Goal: Information Seeking & Learning: Learn about a topic

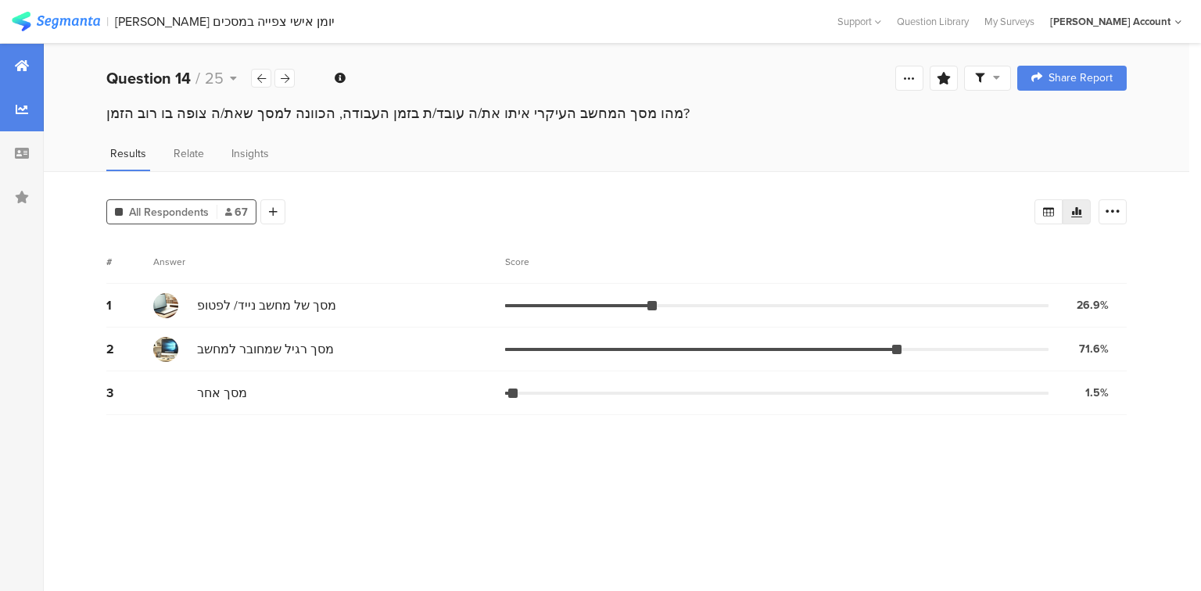
click at [23, 66] on icon at bounding box center [22, 65] width 14 height 13
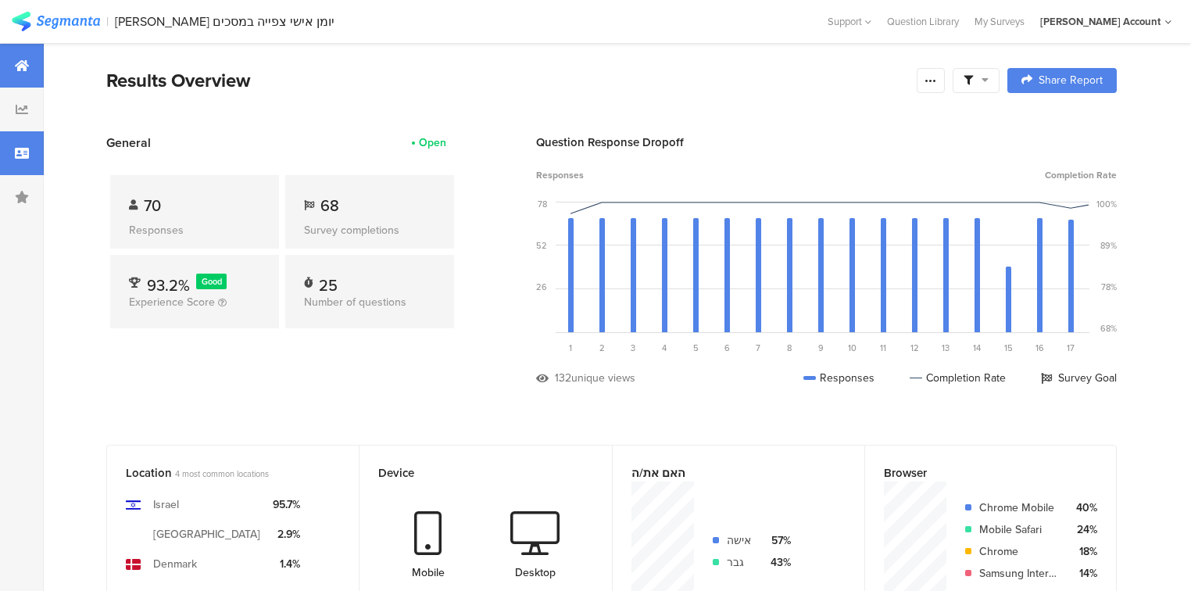
click at [22, 154] on icon at bounding box center [22, 153] width 14 height 13
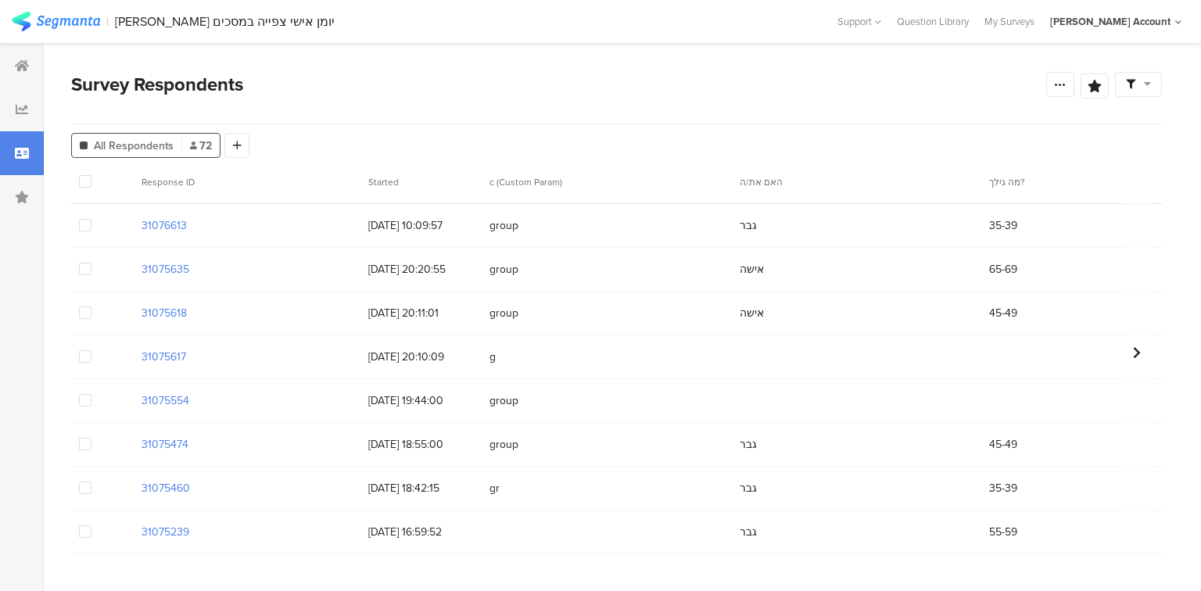
click at [84, 356] on span at bounding box center [85, 356] width 13 height 13
click at [91, 350] on input "checkbox" at bounding box center [91, 350] width 0 height 0
click at [87, 392] on label at bounding box center [85, 400] width 13 height 16
click at [91, 394] on input "checkbox" at bounding box center [91, 394] width 0 height 0
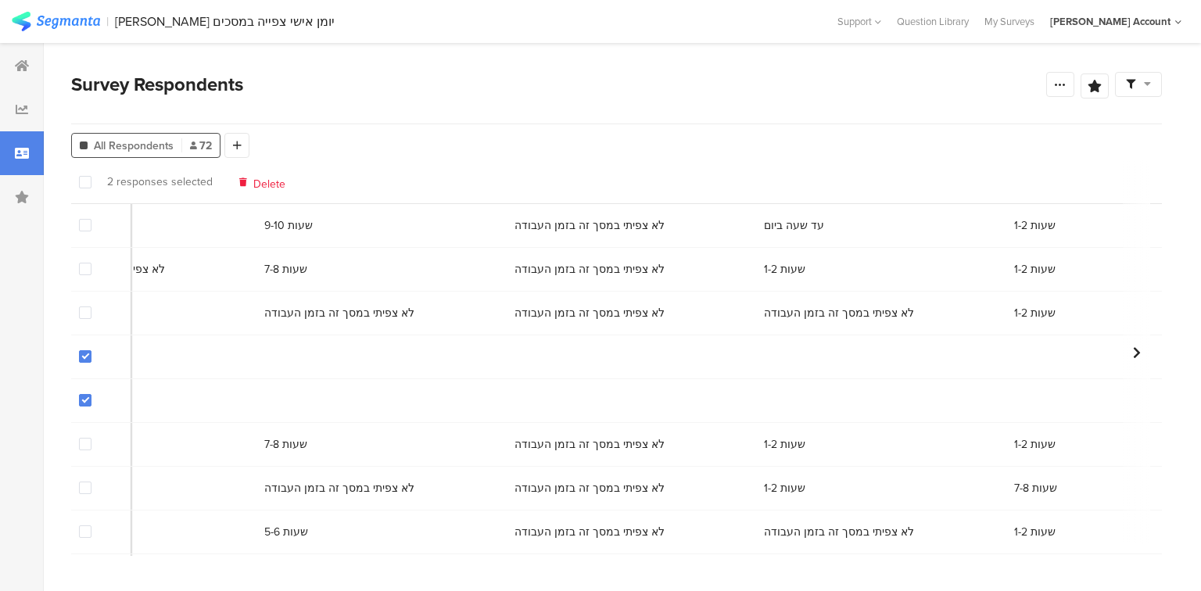
scroll to position [0, 8671]
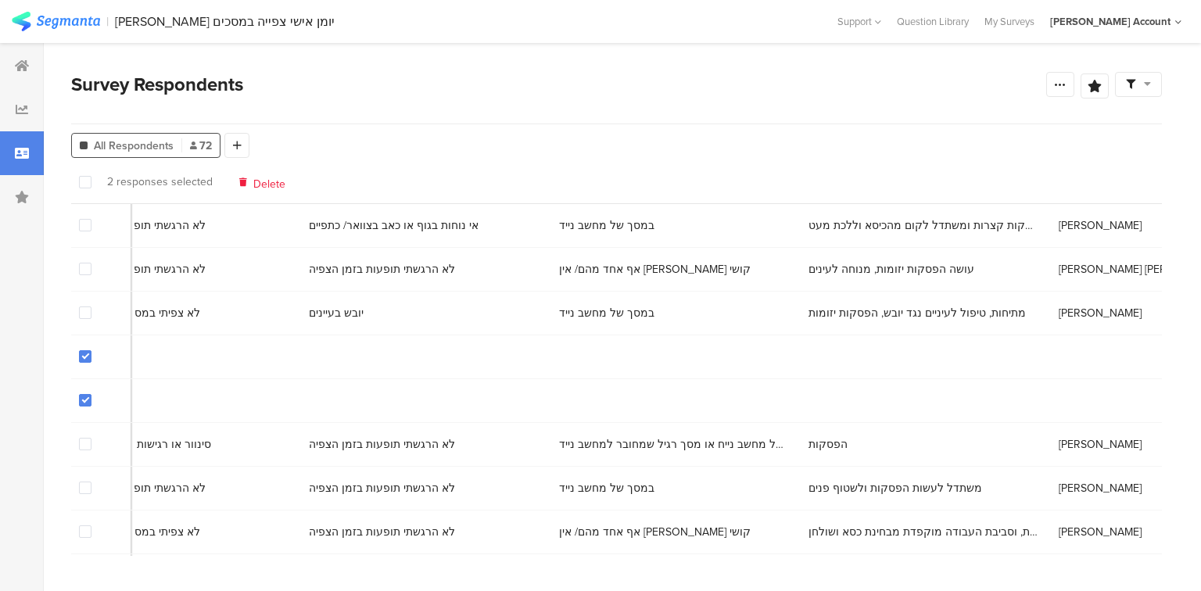
click at [249, 183] on div "Delete" at bounding box center [262, 182] width 46 height 12
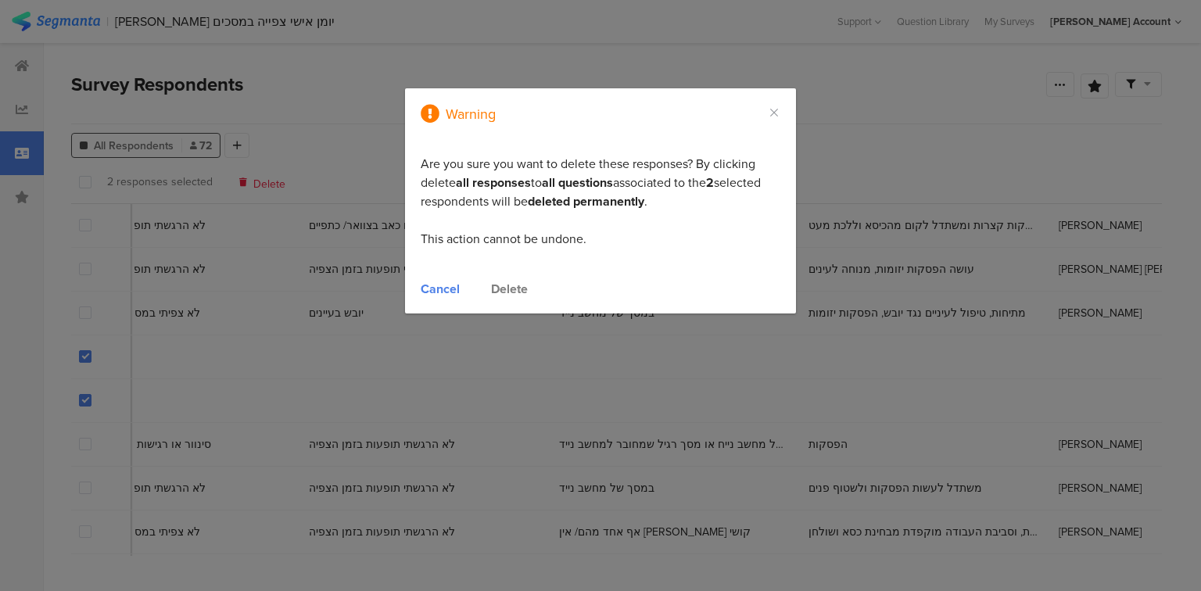
click at [508, 285] on div "Delete" at bounding box center [509, 289] width 37 height 18
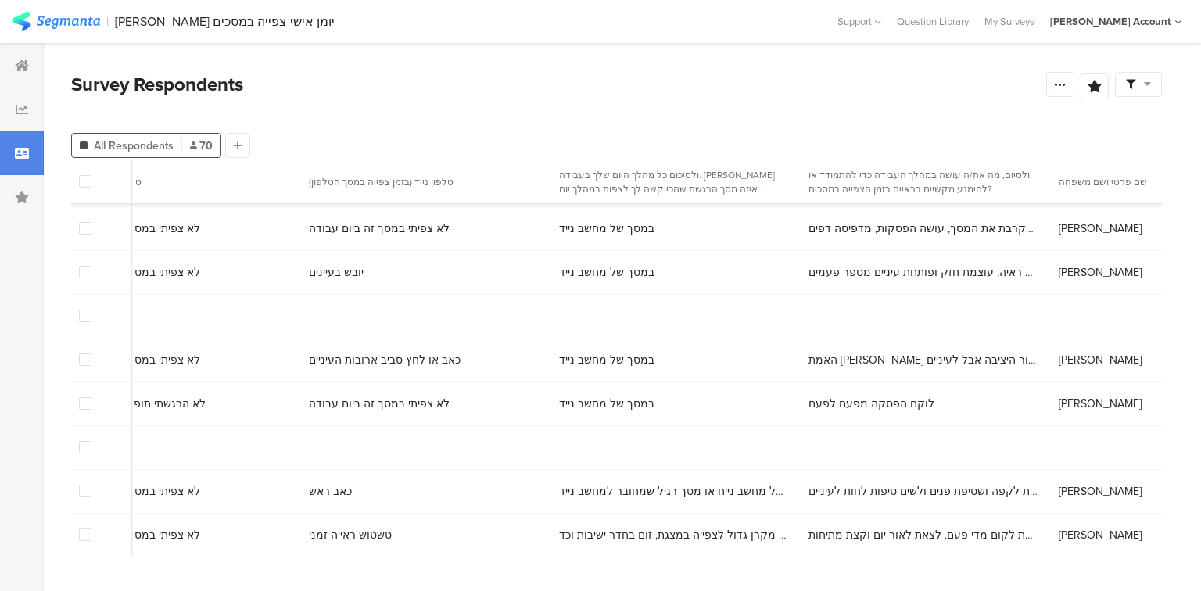
scroll to position [1501, 8671]
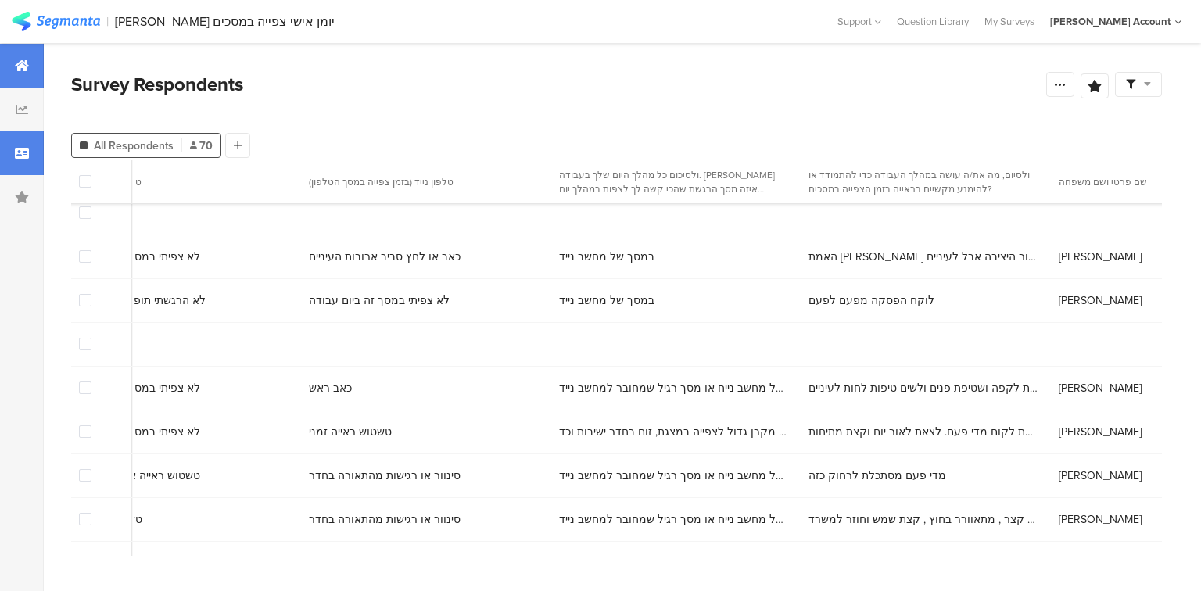
click at [41, 63] on div at bounding box center [22, 66] width 44 height 44
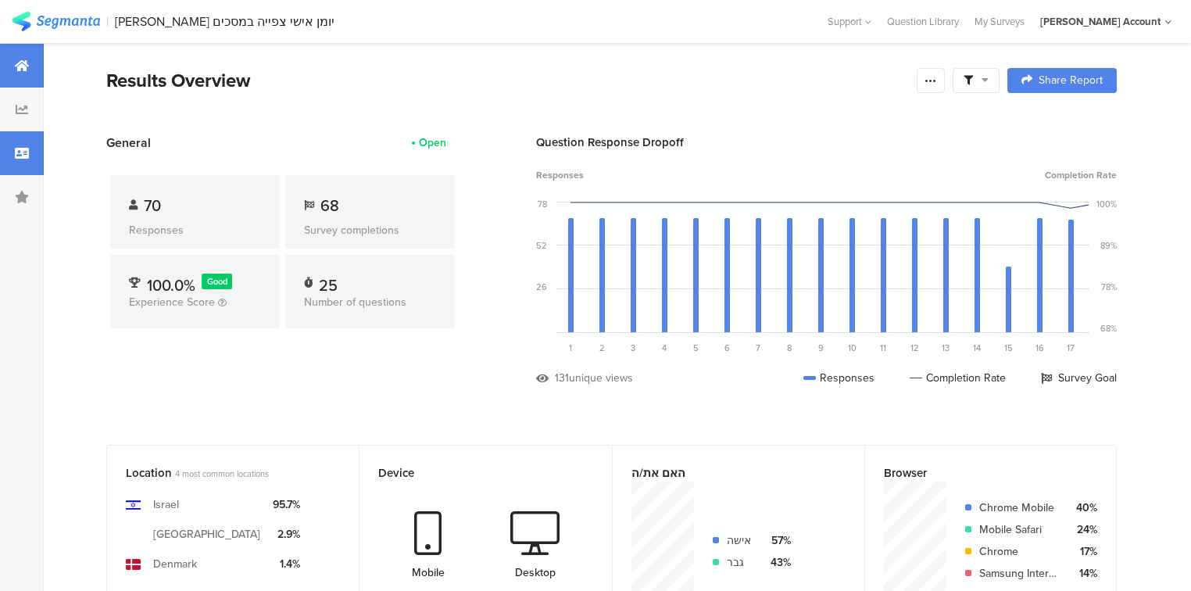
click at [11, 151] on div at bounding box center [22, 153] width 44 height 44
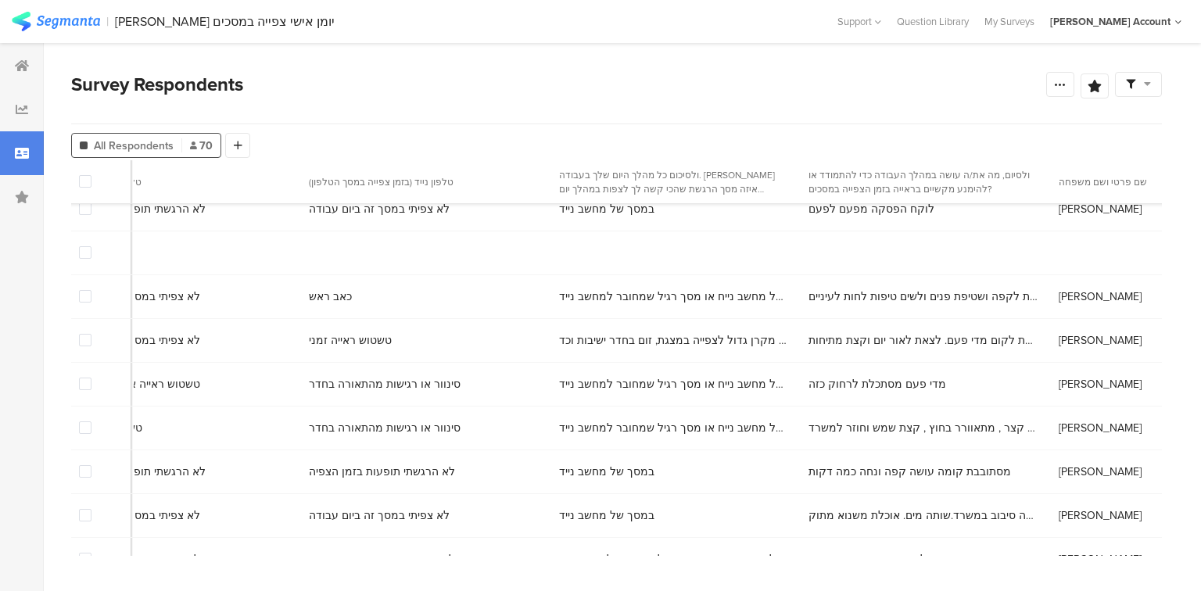
scroll to position [1626, 8671]
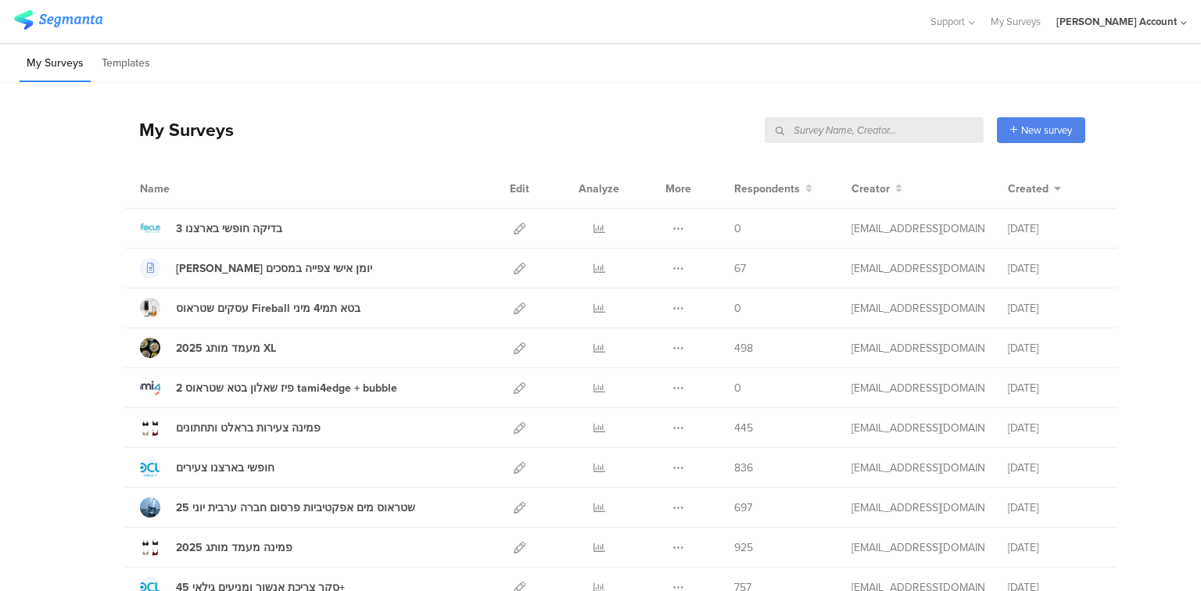
click at [952, 125] on input "text" at bounding box center [873, 130] width 219 height 26
type input "עוגן"
click at [932, 135] on input "text" at bounding box center [873, 130] width 219 height 26
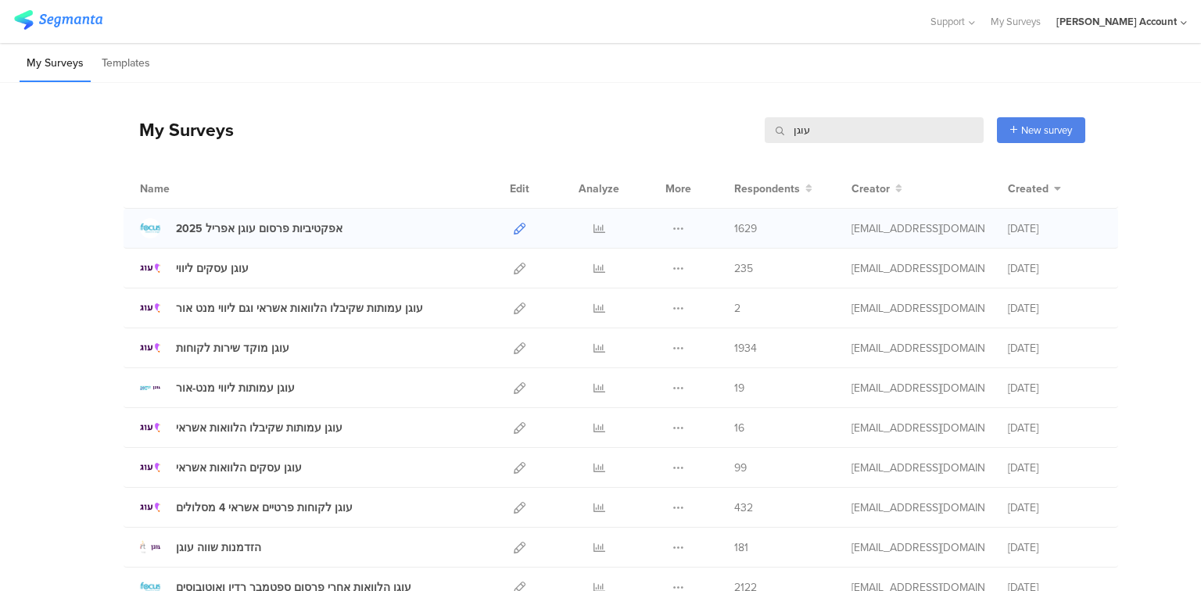
type input "עוגן"
click at [514, 226] on icon at bounding box center [520, 229] width 12 height 12
click at [790, 133] on input "עוגן" at bounding box center [873, 130] width 219 height 26
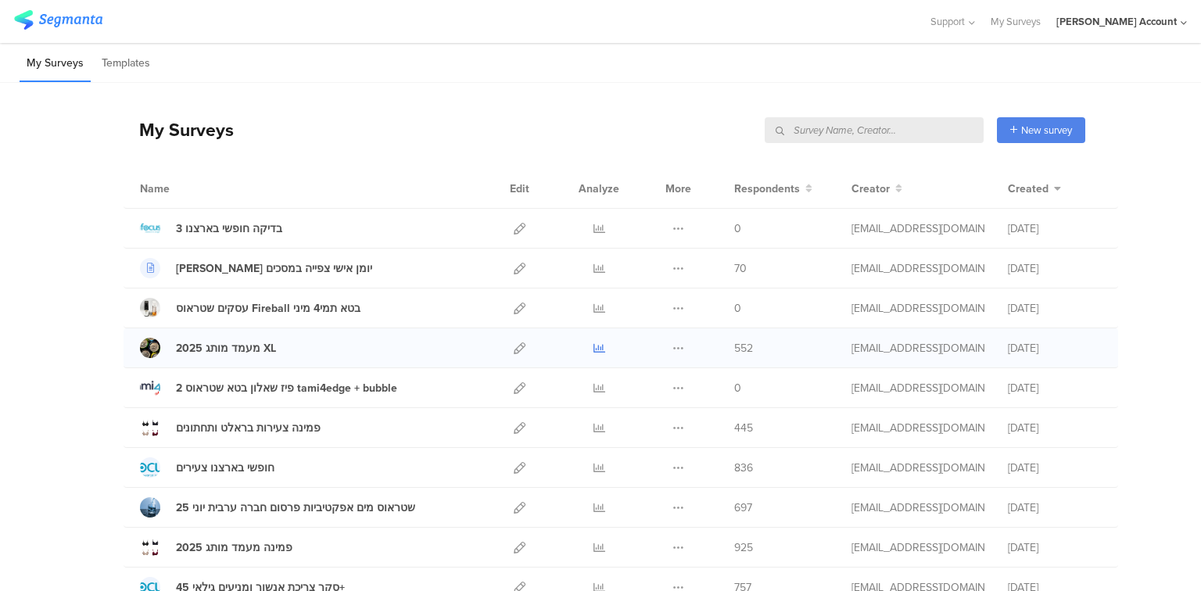
click at [594, 347] on icon at bounding box center [599, 348] width 12 height 12
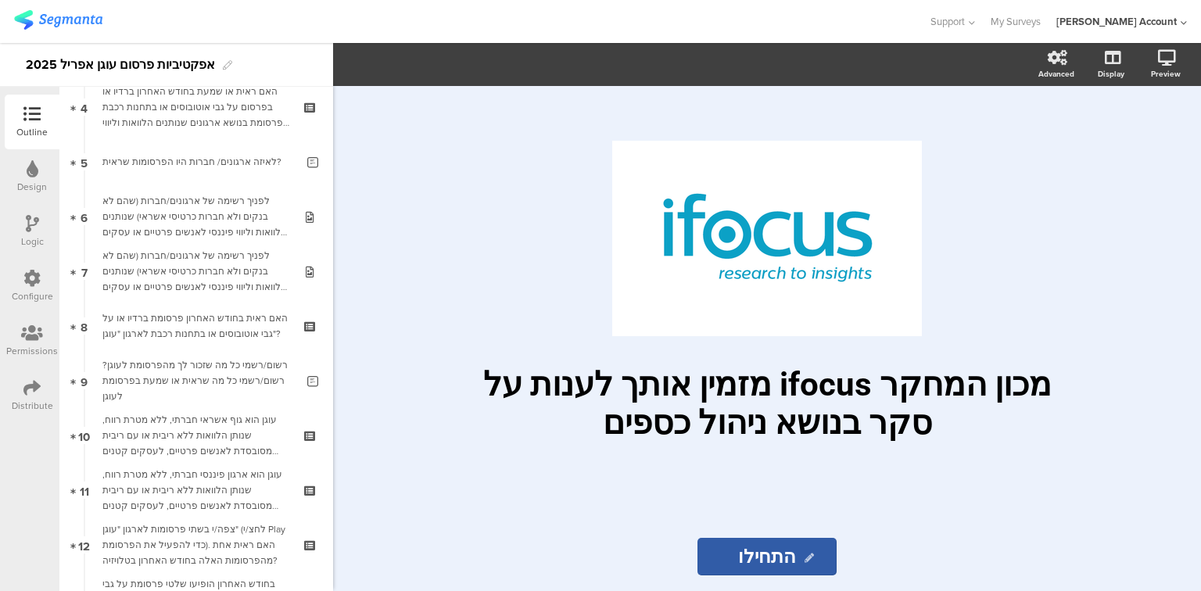
scroll to position [250, 0]
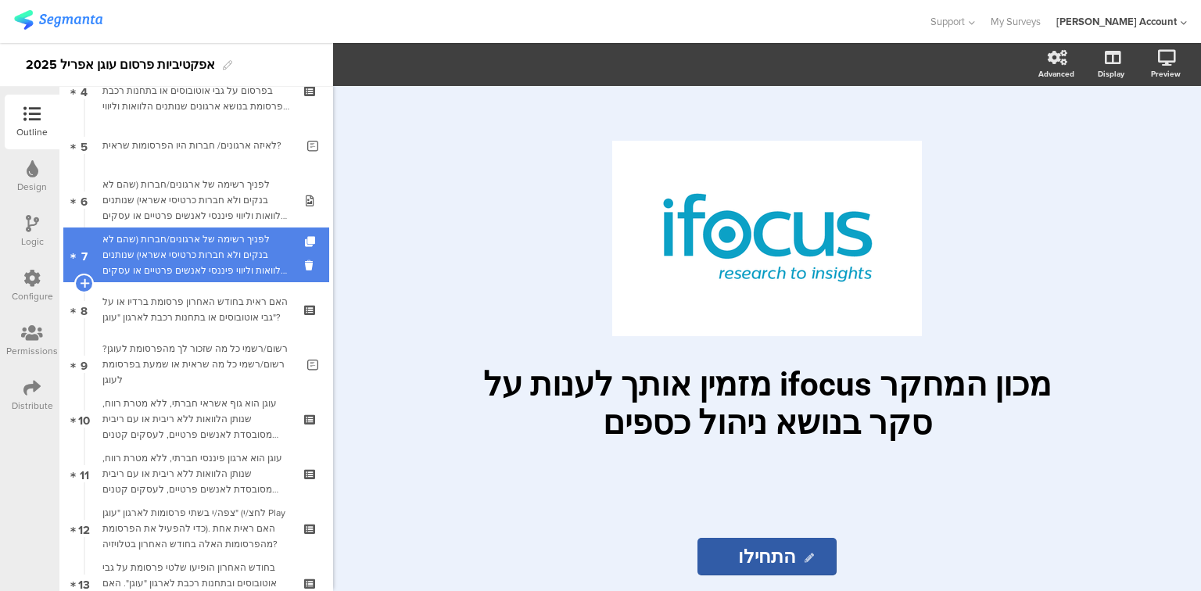
click at [156, 264] on div "לפניך רשימה של ארגונים/חברות (שהם לא בנקים ולא חברות כרטיסי אשראי) שנותנים הלוו…" at bounding box center [195, 254] width 187 height 47
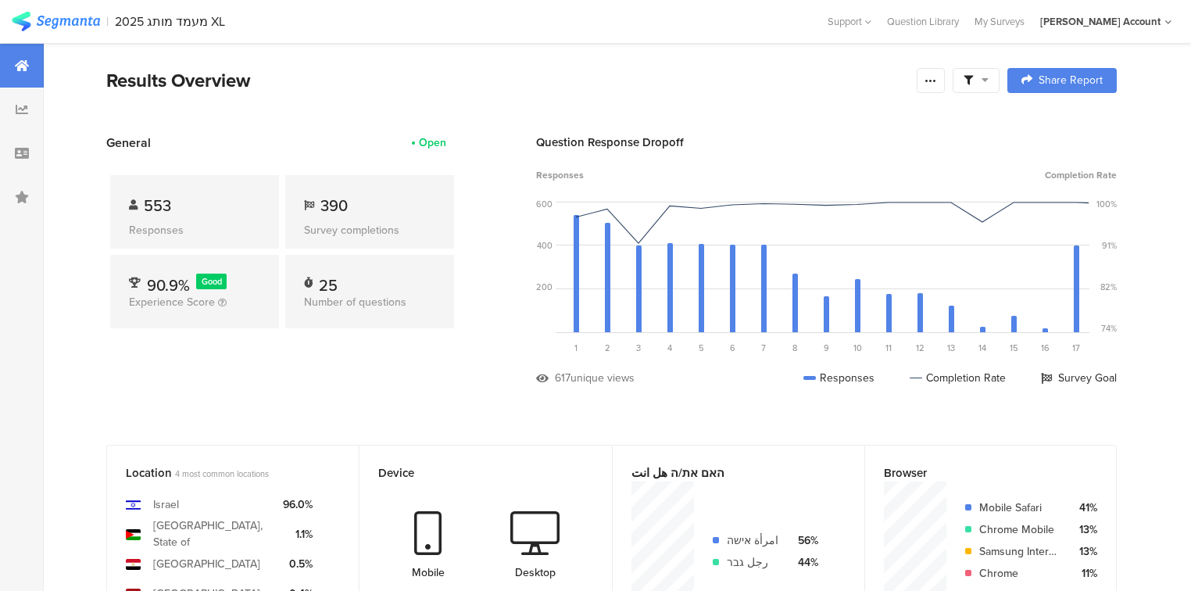
click at [989, 81] on icon at bounding box center [985, 79] width 7 height 11
click at [1056, 125] on span at bounding box center [1058, 124] width 23 height 13
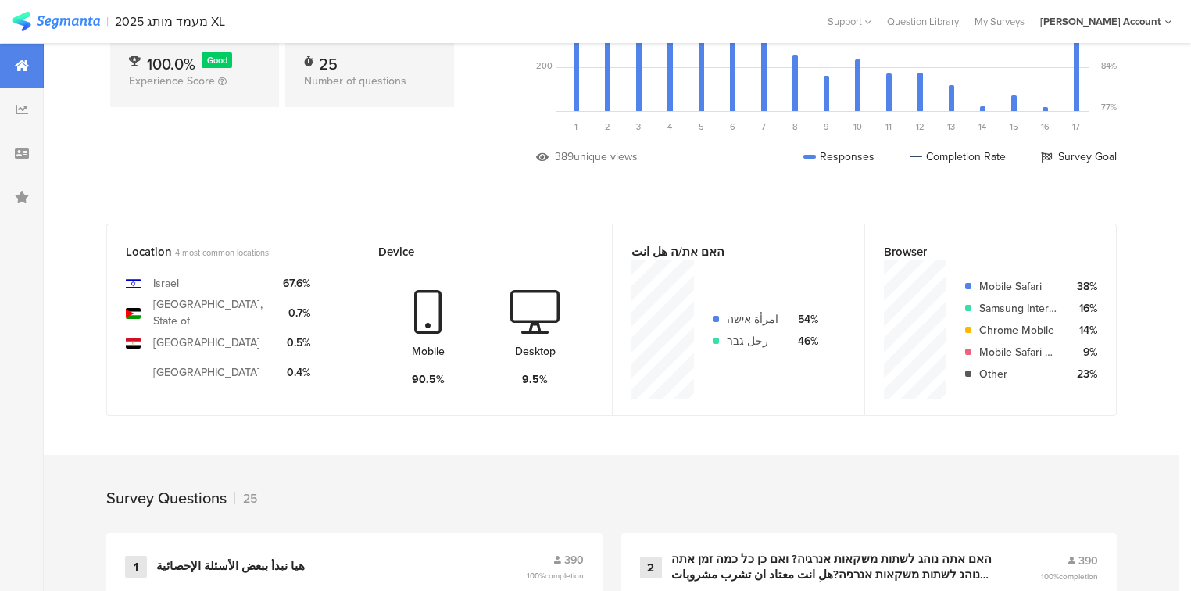
scroll to position [313, 0]
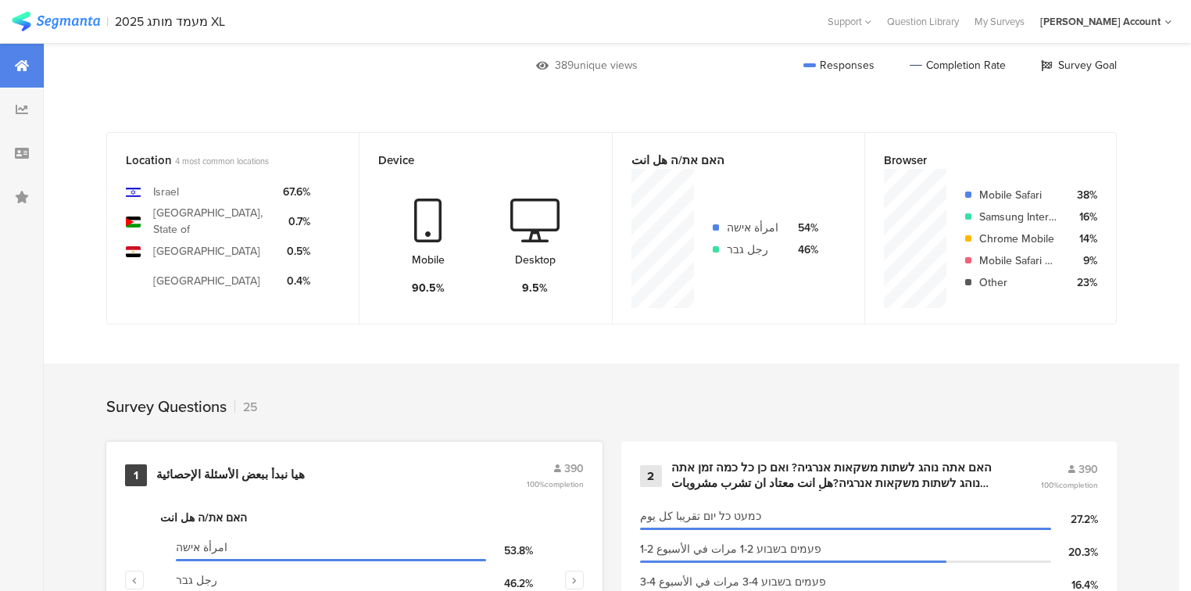
click at [230, 468] on div "هيا نبدأ ببعض الأسئلة الإحصائية" at bounding box center [230, 475] width 149 height 16
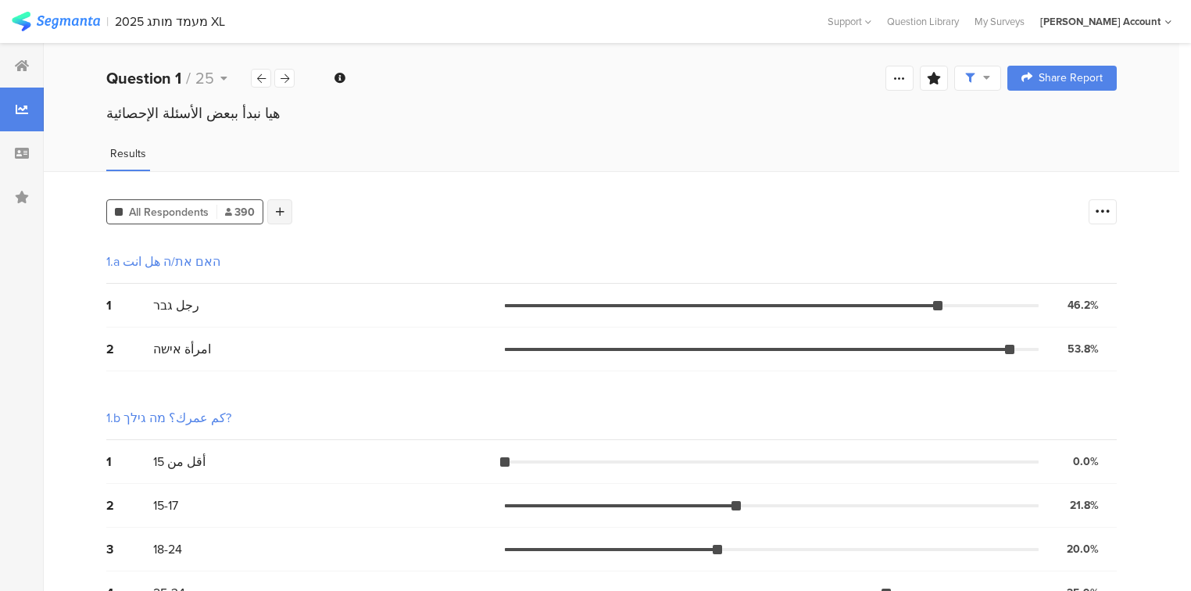
click at [288, 211] on div at bounding box center [279, 211] width 25 height 25
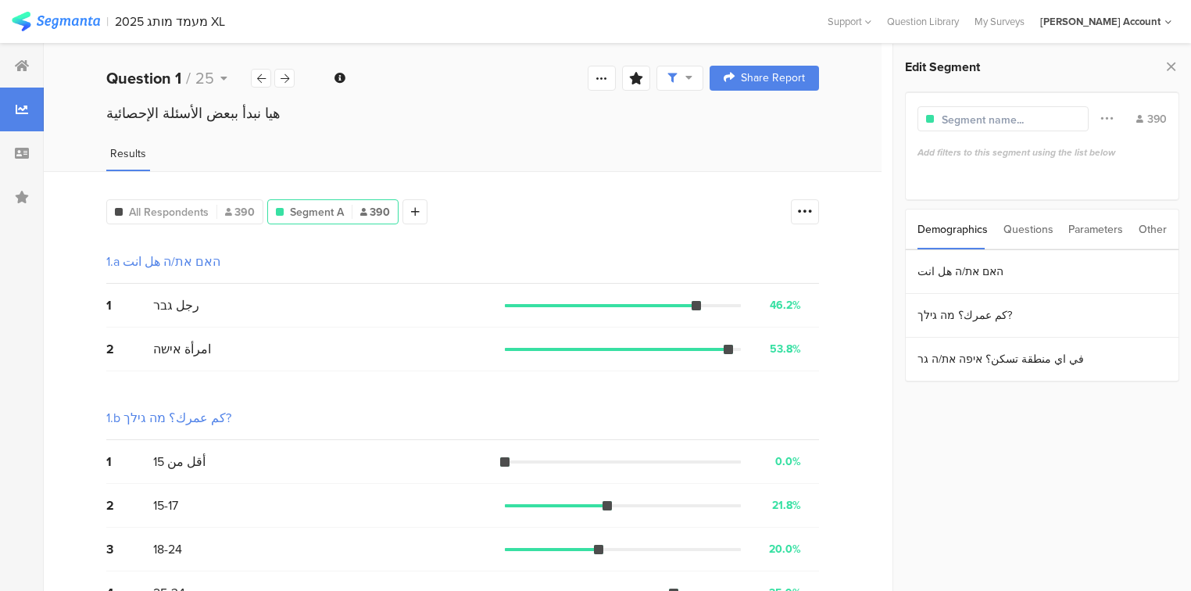
click at [1157, 231] on div "Other" at bounding box center [1153, 229] width 28 height 40
click at [1085, 227] on div "Parameters" at bounding box center [1095, 229] width 55 height 40
click at [950, 279] on section "c" at bounding box center [1042, 272] width 273 height 44
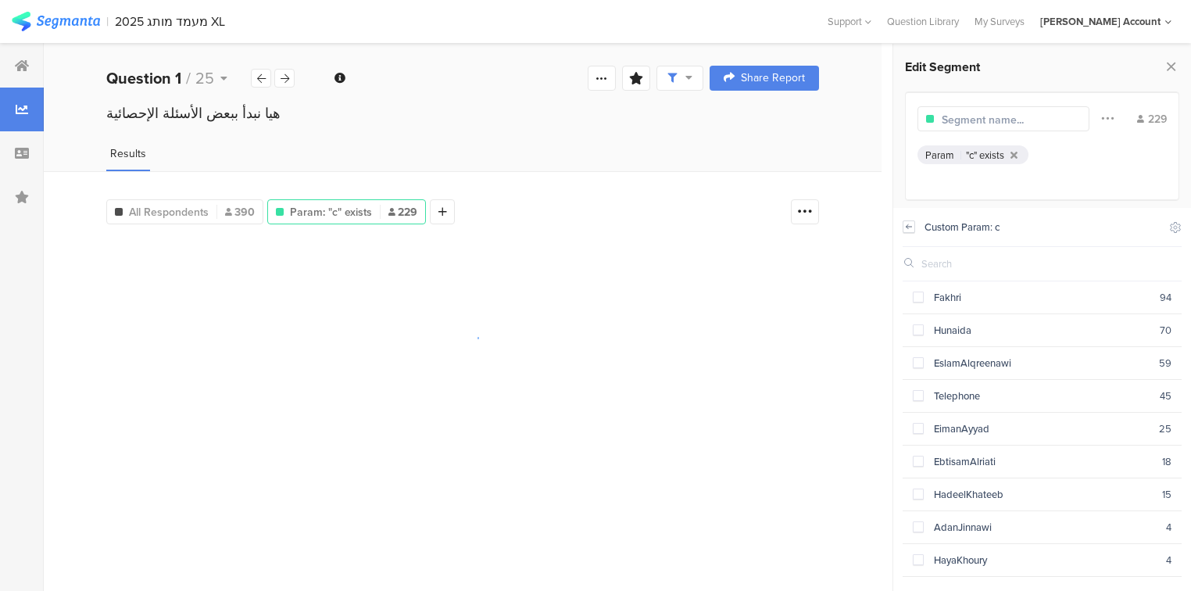
click at [913, 224] on div "Custom Param: c Include Respondents" at bounding box center [1042, 227] width 279 height 39
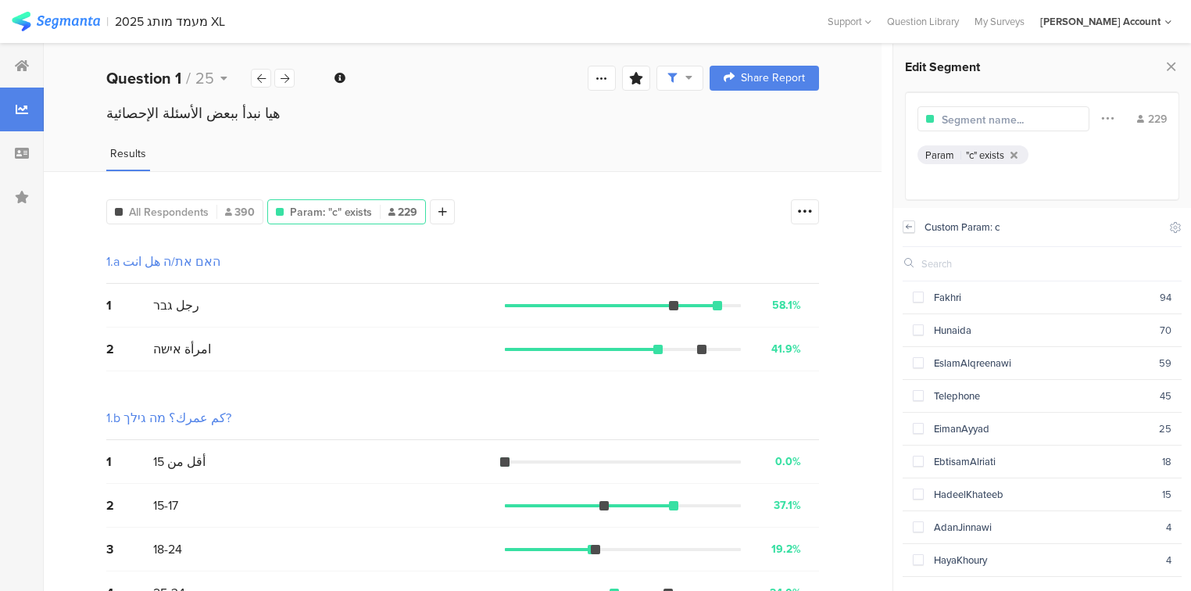
click at [907, 228] on icon at bounding box center [909, 226] width 5 height 4
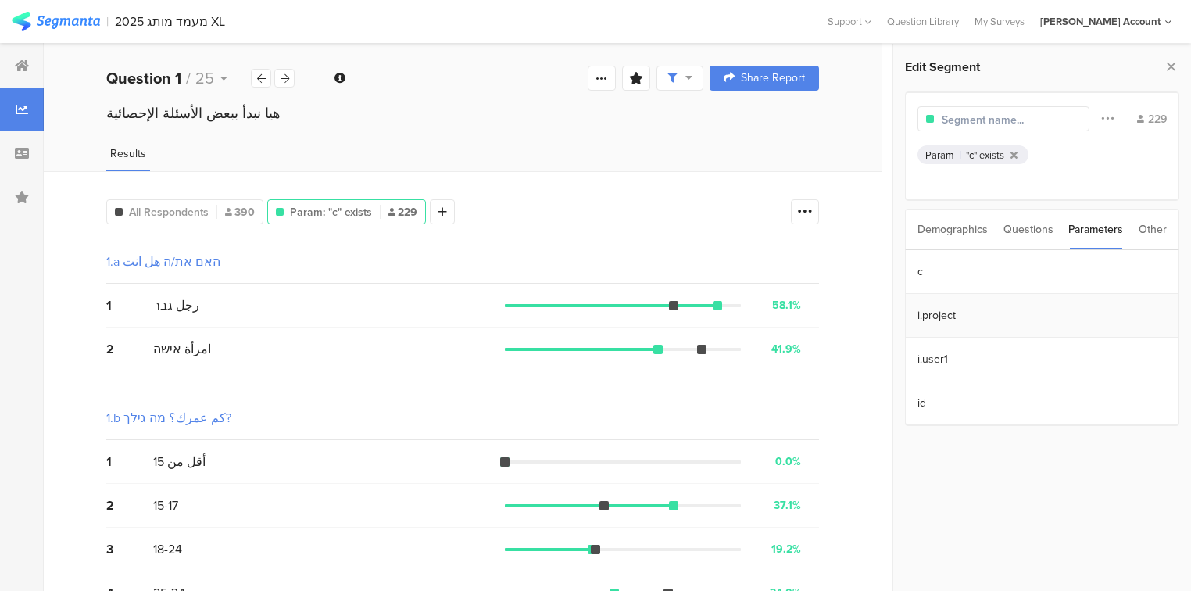
click at [947, 319] on section "i.project" at bounding box center [1042, 316] width 273 height 44
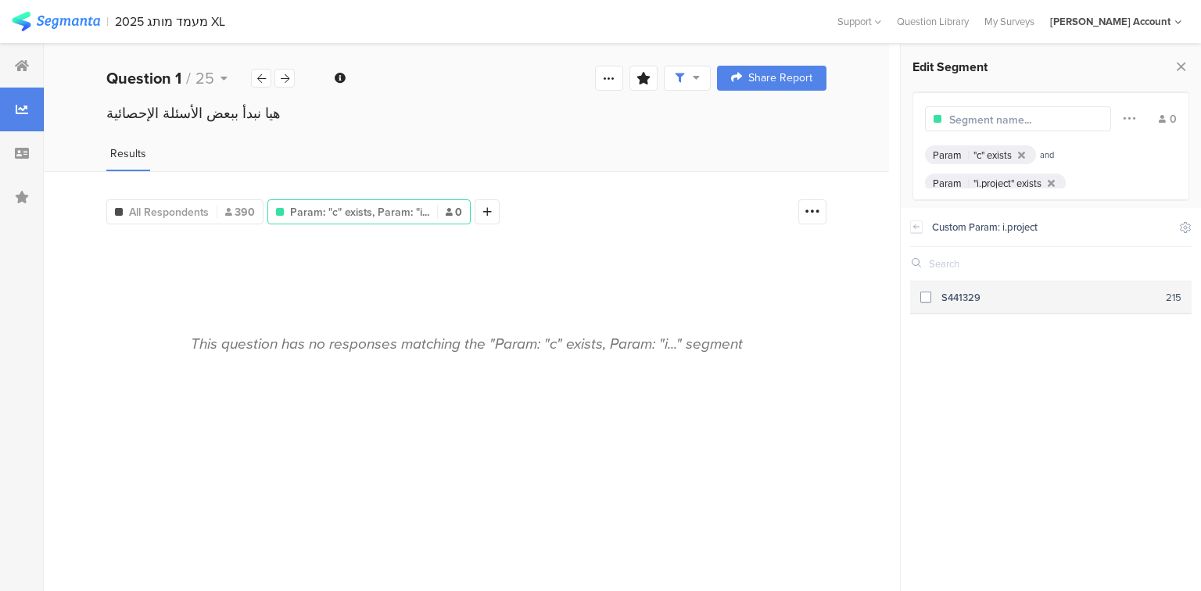
click at [950, 300] on div "S441329" at bounding box center [1048, 297] width 234 height 15
click at [1024, 152] on icon at bounding box center [1021, 155] width 7 height 10
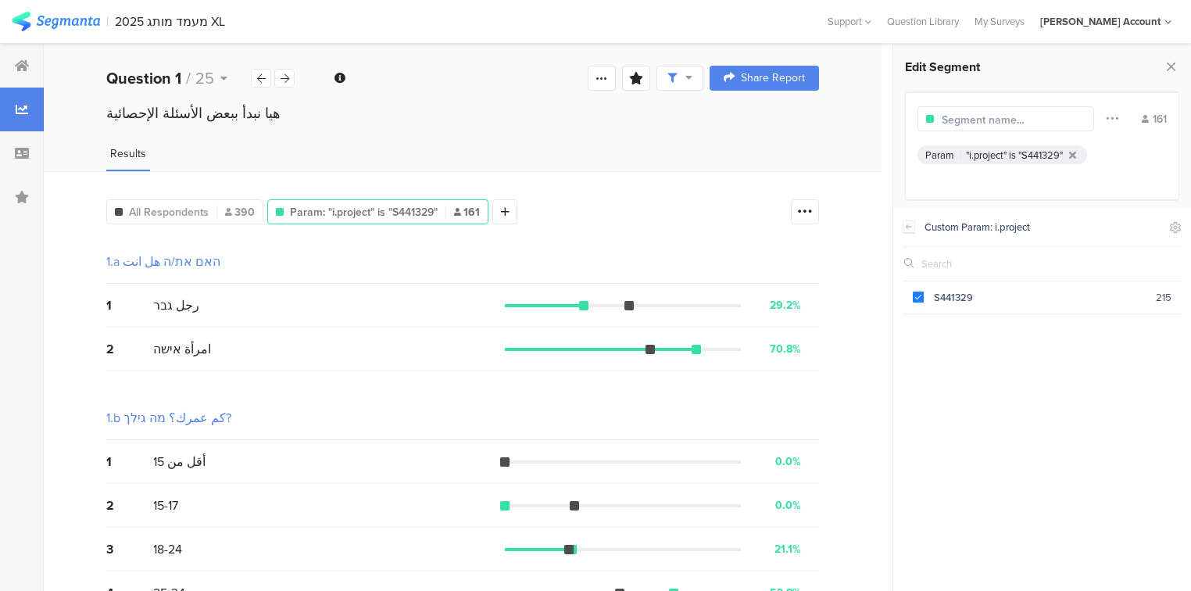
drag, startPoint x: 1169, startPoint y: 64, endPoint x: 1119, endPoint y: 79, distance: 52.2
click at [1169, 64] on icon at bounding box center [1171, 66] width 16 height 22
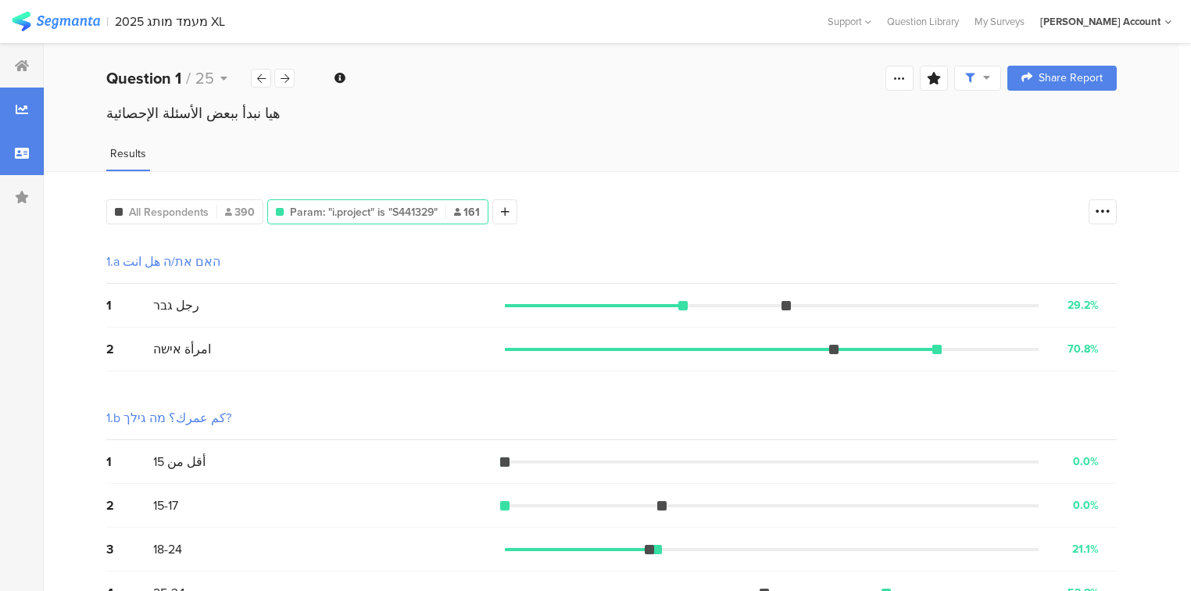
click at [22, 164] on div at bounding box center [22, 153] width 44 height 44
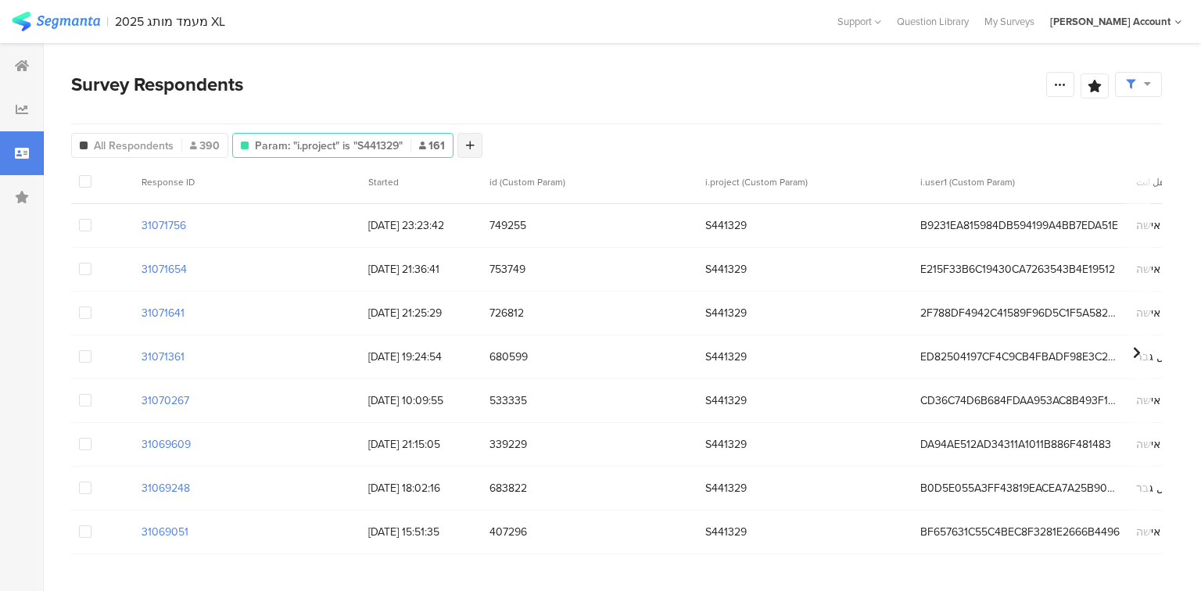
click at [466, 144] on icon at bounding box center [470, 145] width 9 height 11
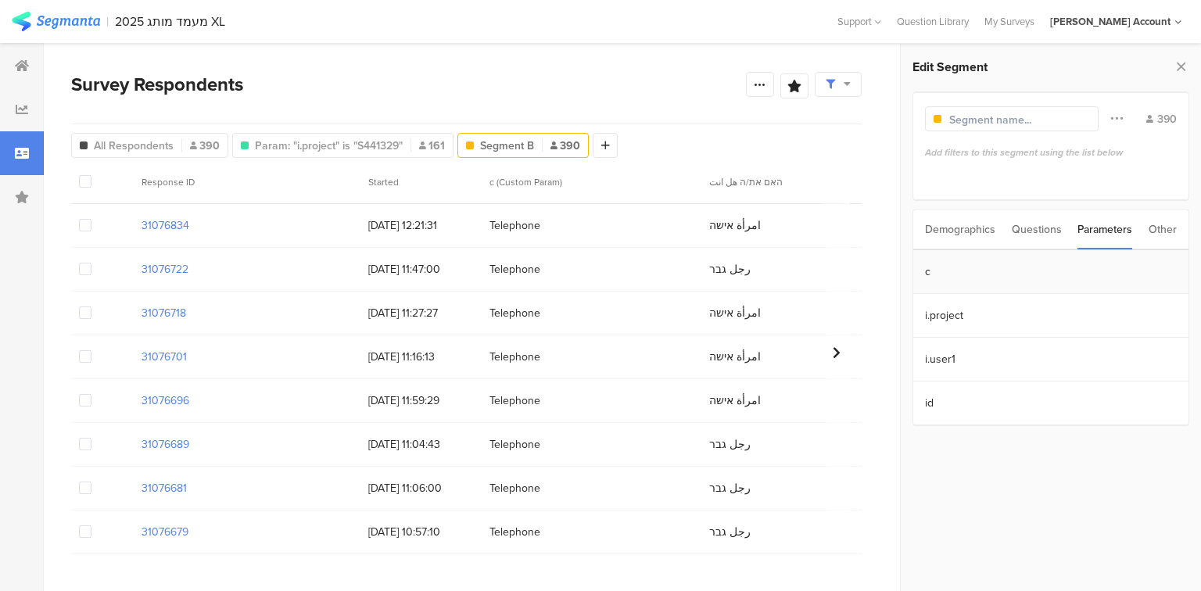
click at [979, 271] on section "c" at bounding box center [1050, 272] width 275 height 44
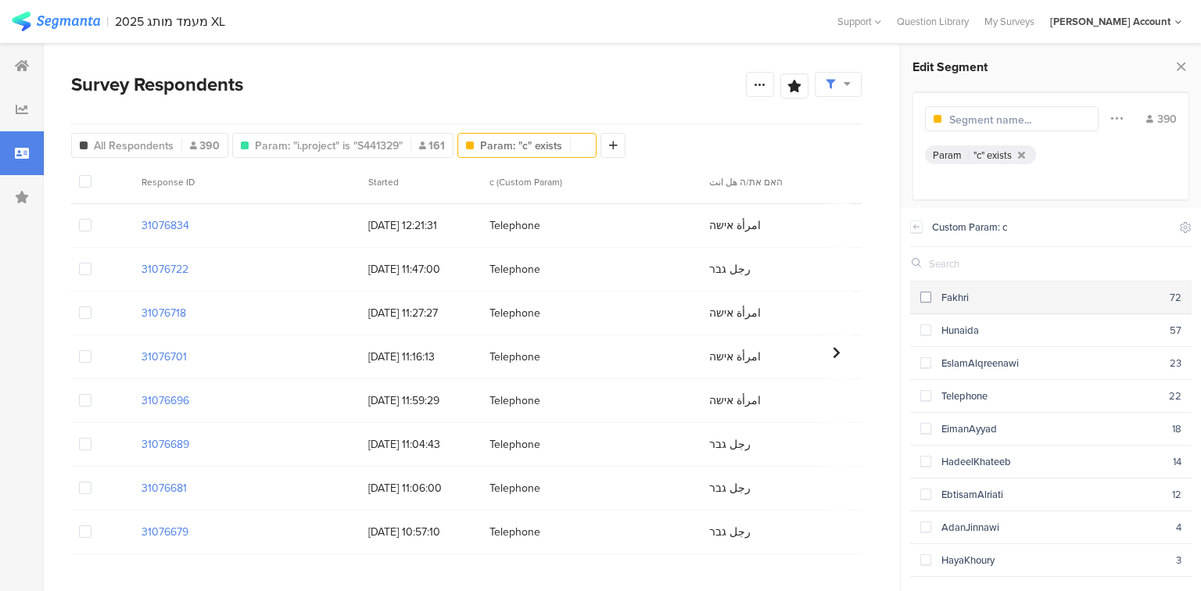
click at [981, 299] on div "Fakhri" at bounding box center [1050, 297] width 238 height 15
click at [993, 324] on div "Hunaida" at bounding box center [1050, 330] width 238 height 15
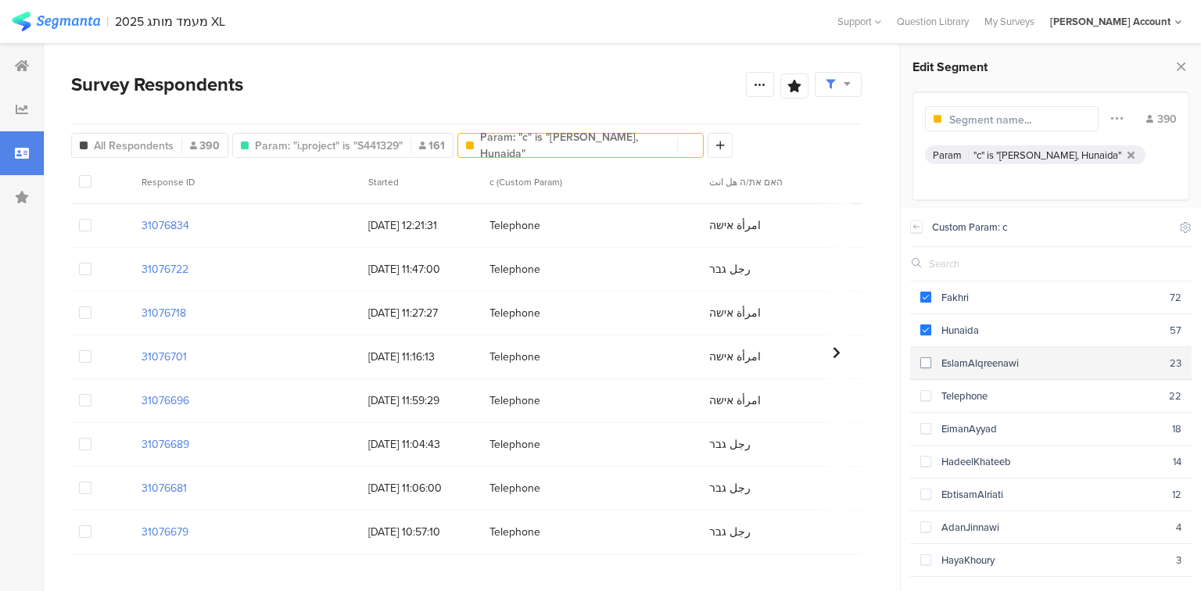
click at [1009, 360] on div "EslamAlqreenawi" at bounding box center [1050, 363] width 238 height 15
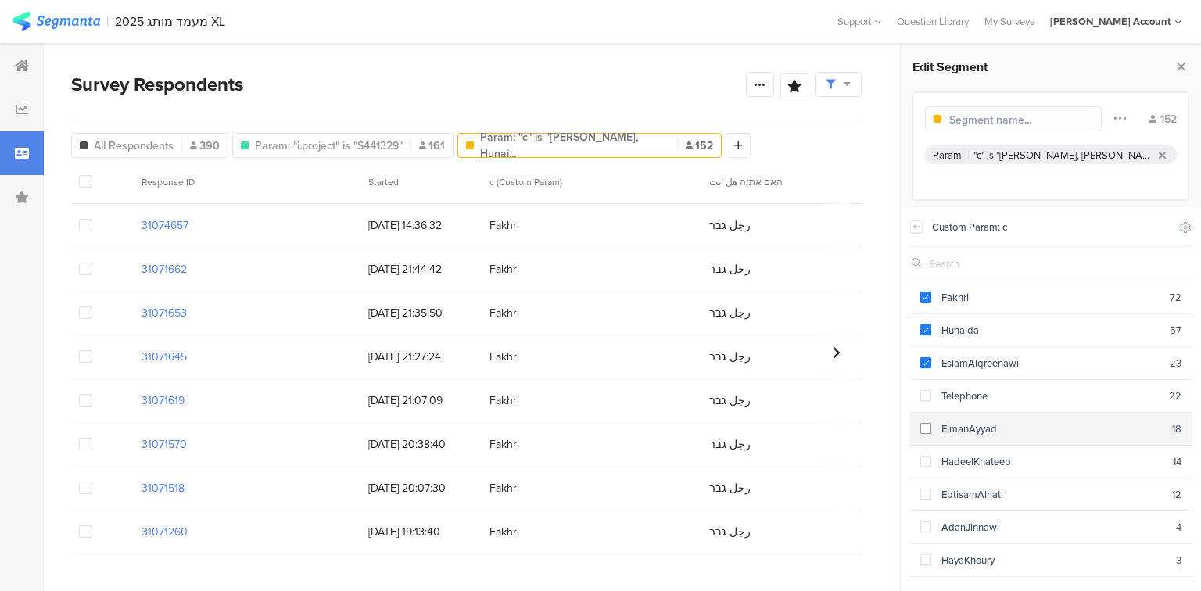
click at [1013, 426] on div "EimanAyyad" at bounding box center [1051, 428] width 241 height 15
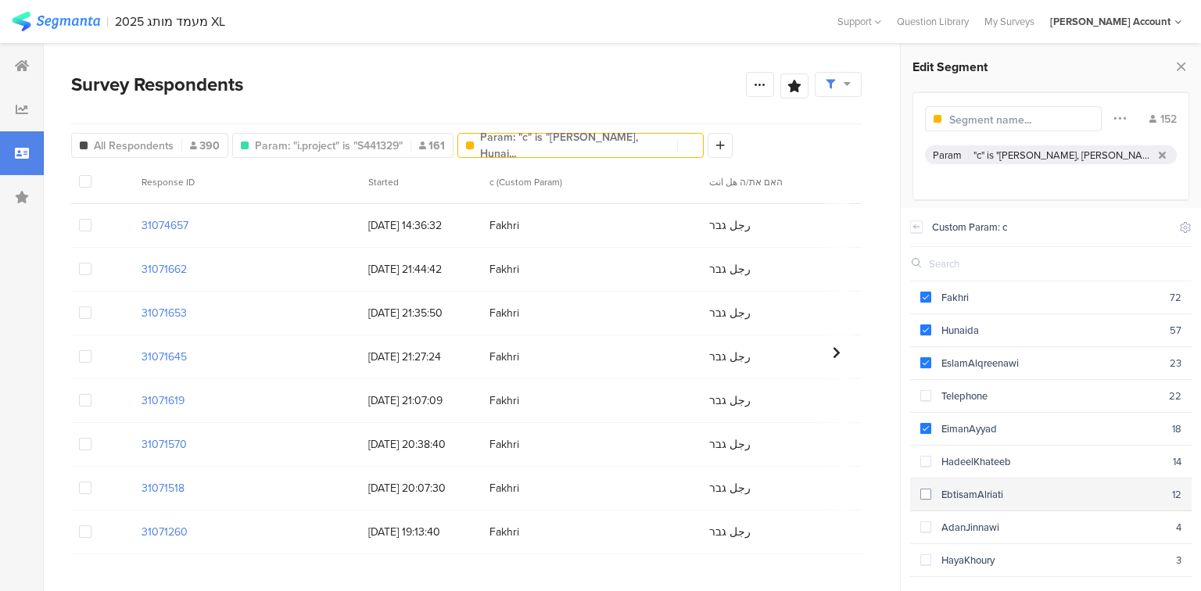
drag, startPoint x: 1015, startPoint y: 452, endPoint x: 1014, endPoint y: 491, distance: 39.1
click at [1015, 454] on div "HadeelKhateeb" at bounding box center [1052, 461] width 242 height 15
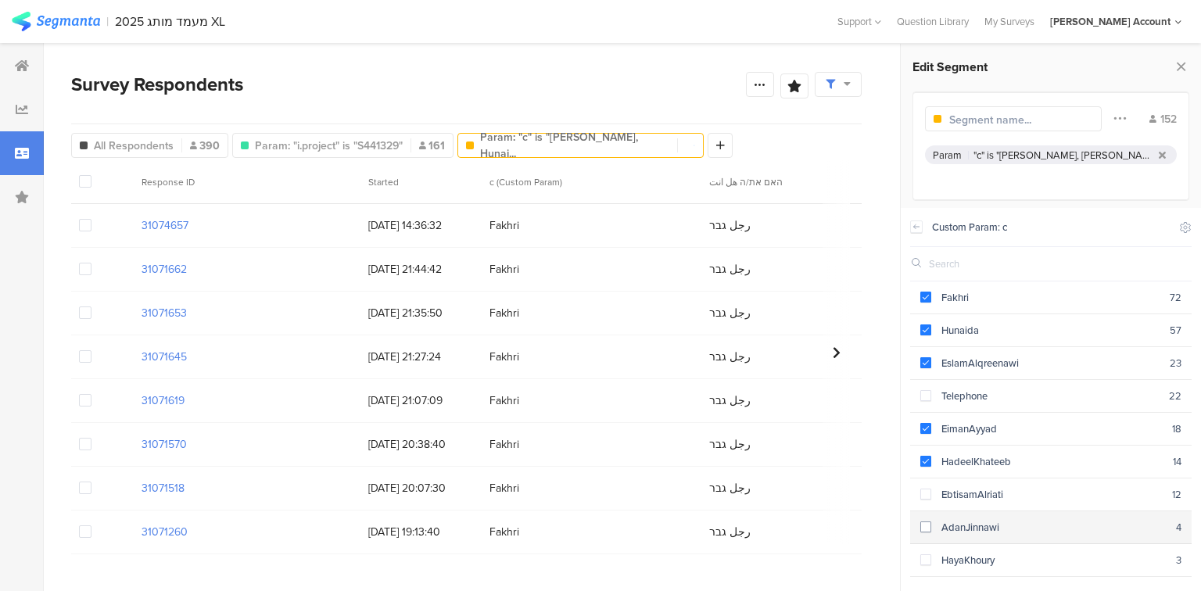
drag, startPoint x: 1011, startPoint y: 497, endPoint x: 1014, endPoint y: 519, distance: 22.0
click at [1011, 497] on section "EbtisamAlriati 12" at bounding box center [1050, 494] width 281 height 33
click at [1015, 524] on div "AdanJinnawi" at bounding box center [1053, 527] width 245 height 15
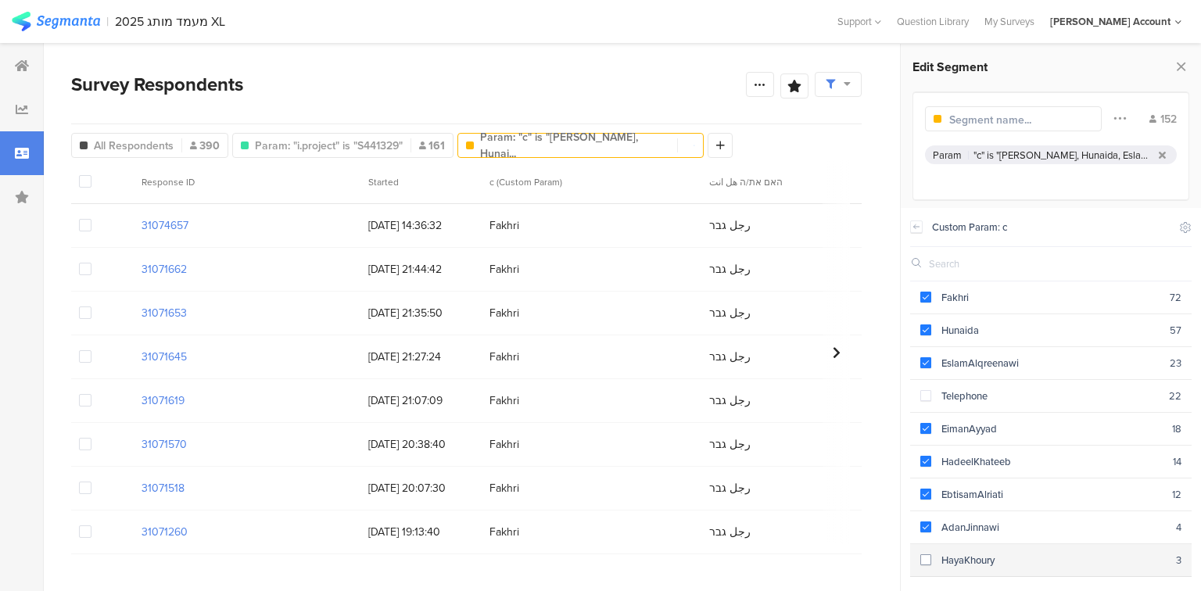
click at [1022, 553] on div "HayaKhoury" at bounding box center [1053, 560] width 245 height 15
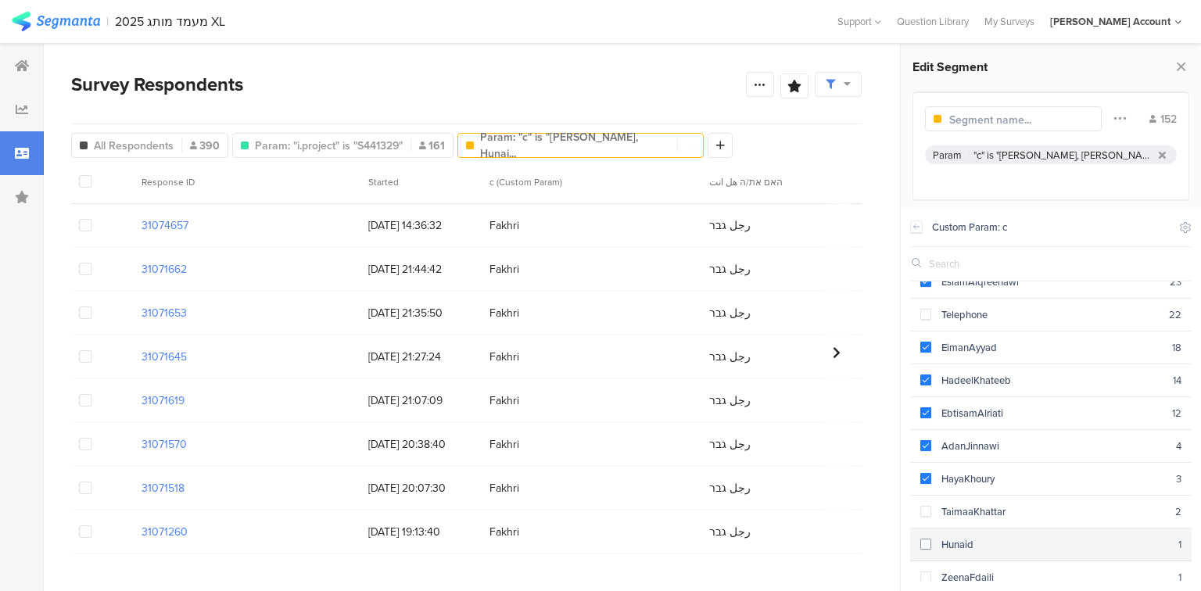
scroll to position [82, 0]
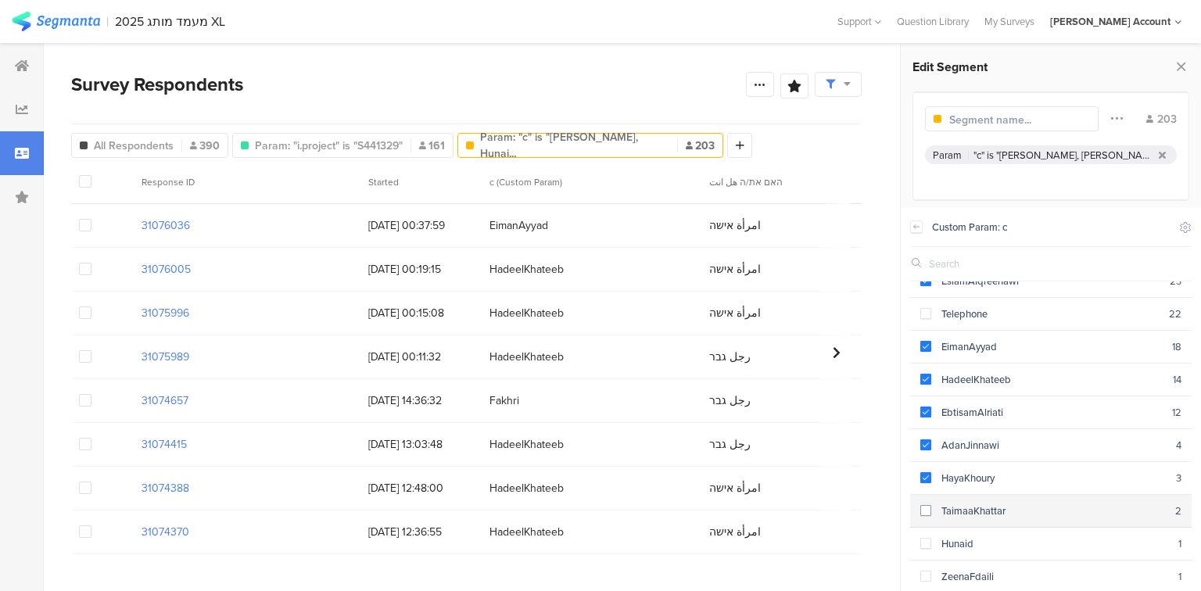
click at [989, 508] on div "TaimaaKhattar" at bounding box center [1053, 510] width 244 height 15
click at [1000, 536] on div "Hunaid" at bounding box center [1054, 543] width 247 height 15
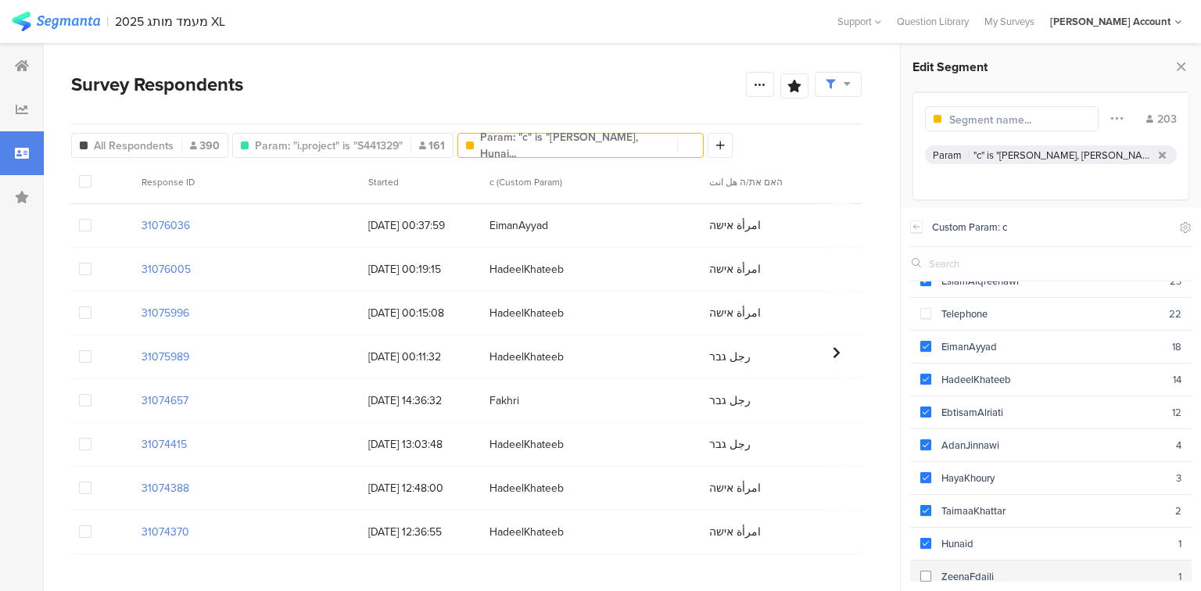
click at [1022, 569] on div "ZeenaFdaili" at bounding box center [1054, 576] width 247 height 15
click at [1182, 68] on icon at bounding box center [1180, 66] width 16 height 22
